Goal: Task Accomplishment & Management: Manage account settings

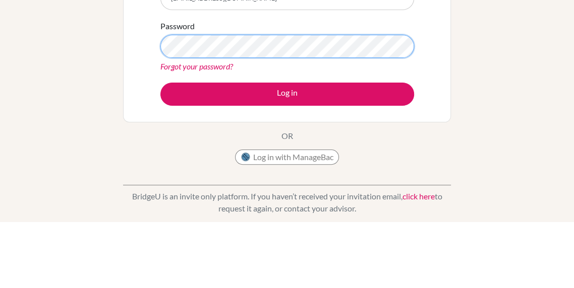
scroll to position [94, 0]
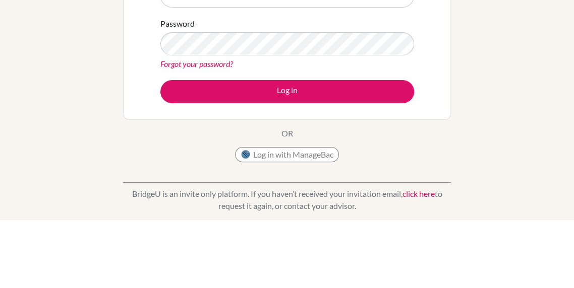
click at [60, 107] on div "Welcome to [GEOGRAPHIC_DATA] If your school is based in [GEOGRAPHIC_DATA], use …" at bounding box center [287, 121] width 574 height 330
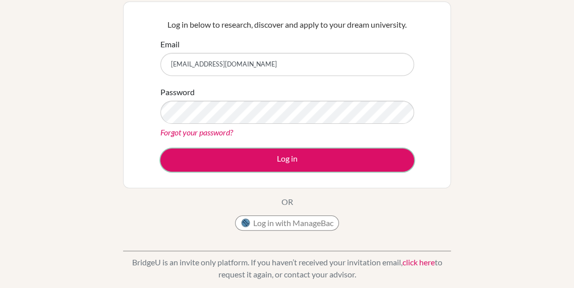
click at [198, 165] on button "Log in" at bounding box center [287, 160] width 254 height 23
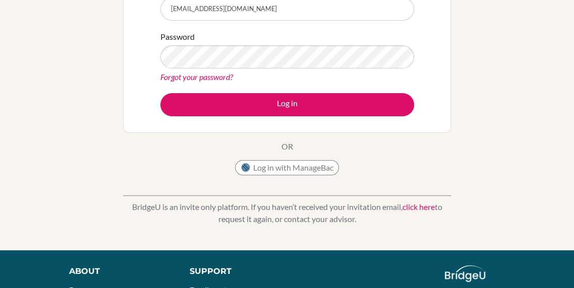
scroll to position [150, 0]
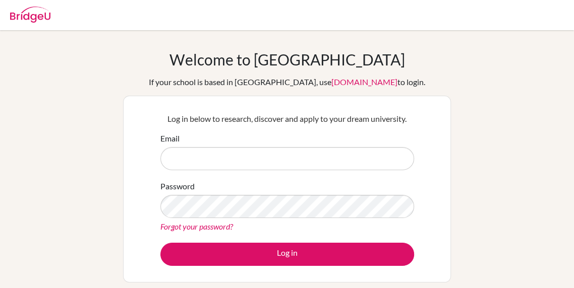
click at [319, 161] on input "Email" at bounding box center [287, 158] width 254 height 23
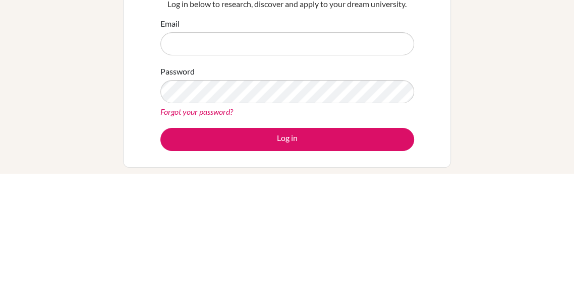
type input "[EMAIL_ADDRESS][DOMAIN_NAME]"
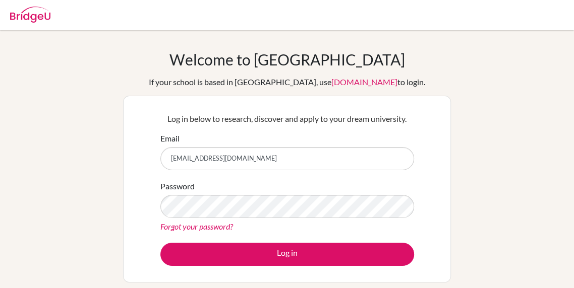
click at [471, 103] on div "Welcome to [GEOGRAPHIC_DATA] If your school is based in [GEOGRAPHIC_DATA], use …" at bounding box center [287, 215] width 574 height 330
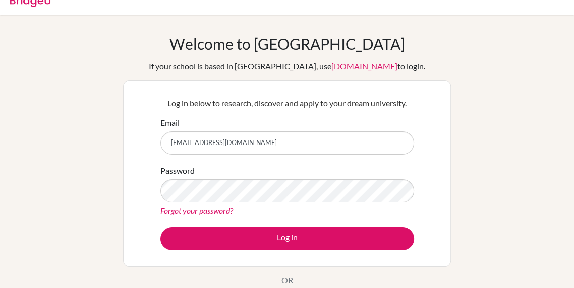
click at [140, 53] on div "Welcome to [GEOGRAPHIC_DATA] If your school is based in [GEOGRAPHIC_DATA], use …" at bounding box center [287, 175] width 328 height 280
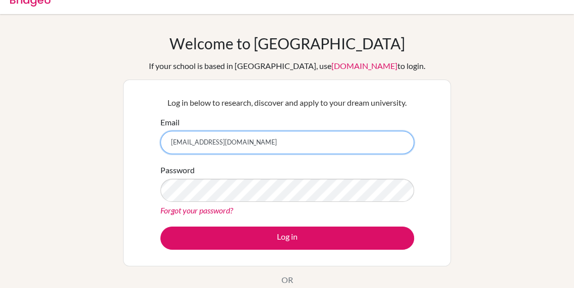
scroll to position [26, 0]
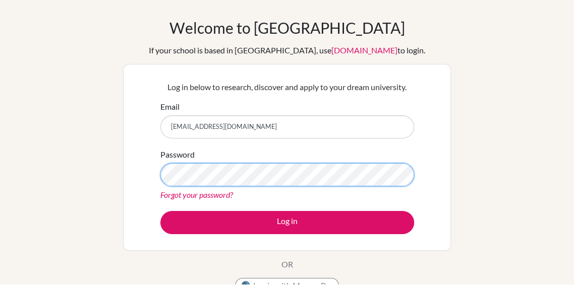
scroll to position [28, 0]
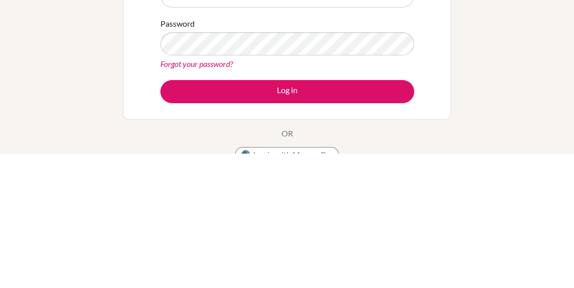
click at [517, 166] on div "Welcome to [GEOGRAPHIC_DATA] If your school is based in [GEOGRAPHIC_DATA], use …" at bounding box center [287, 187] width 574 height 330
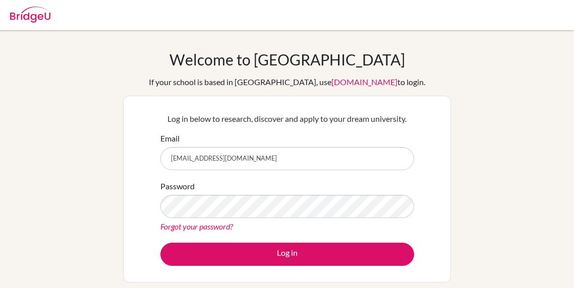
scroll to position [28, 0]
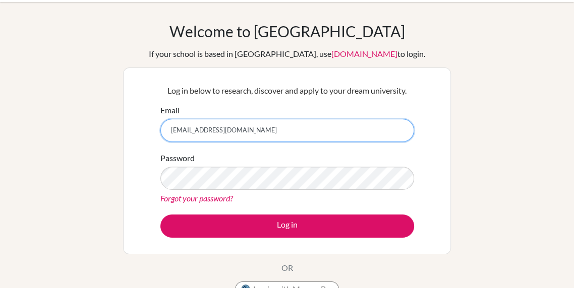
click at [309, 131] on input "[EMAIL_ADDRESS][DOMAIN_NAME]" at bounding box center [287, 130] width 254 height 23
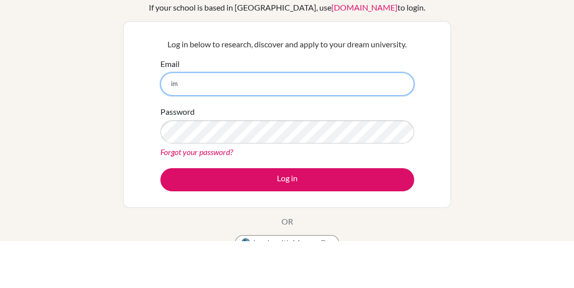
type input "i"
paste input "carlosmejivar25@gmail.com"
type input "carlosmejivar25@gmail.com"
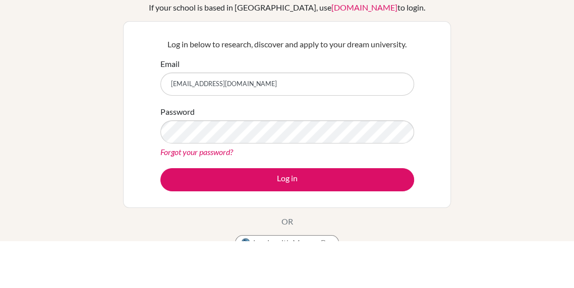
click at [523, 74] on div "Welcome to BridgeU If your school is based in China, use app.bridge-u.com.cn to…" at bounding box center [287, 188] width 574 height 330
